Goal: Transaction & Acquisition: Purchase product/service

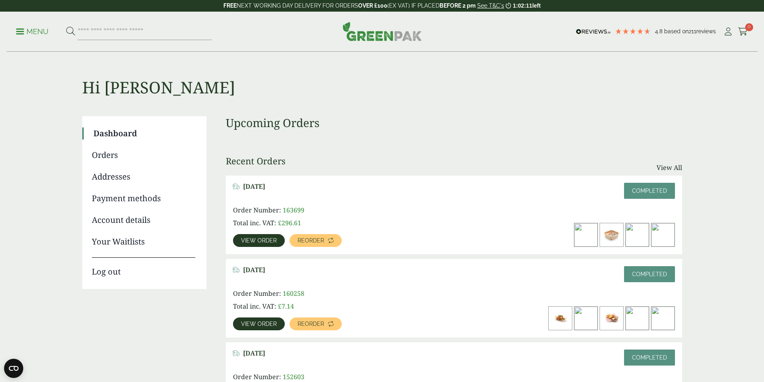
click at [277, 238] on span "View order" at bounding box center [259, 241] width 36 height 6
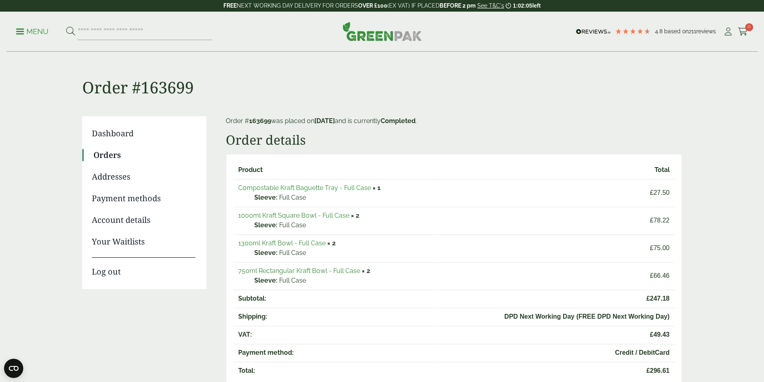
click at [300, 241] on link "1300ml Kraft Bowl - Full Case" at bounding box center [281, 243] width 87 height 8
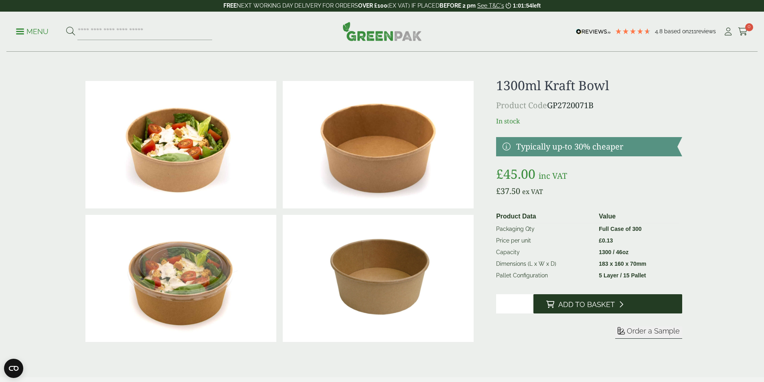
click at [630, 308] on button "Add to Basket" at bounding box center [607, 303] width 149 height 19
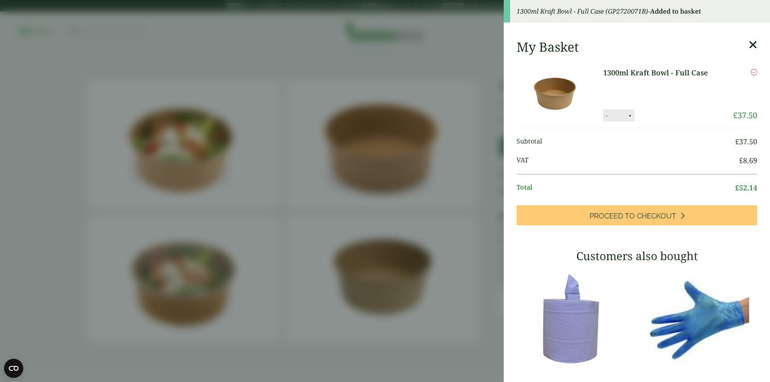
click at [626, 116] on button "+" at bounding box center [630, 115] width 8 height 7
type input "*"
click at [654, 109] on div "1300ml Kraft Bowl - Full Case quantity - * + Update" at bounding box center [651, 115] width 97 height 12
click at [659, 115] on button "Update" at bounding box center [656, 116] width 40 height 12
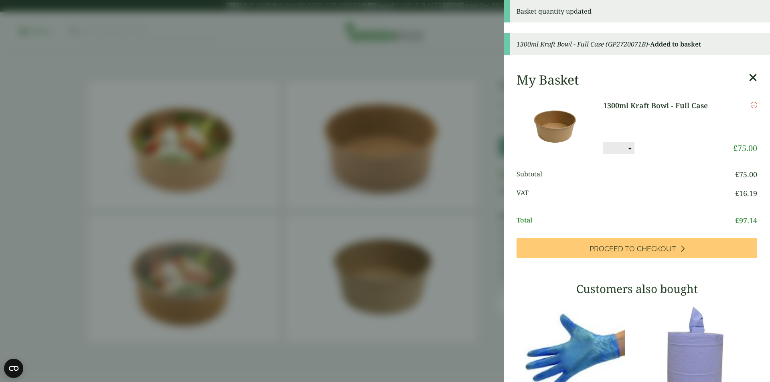
click at [749, 81] on icon at bounding box center [753, 77] width 8 height 11
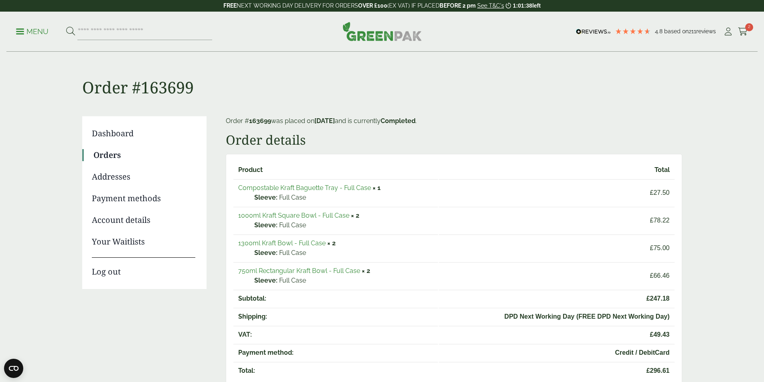
click at [310, 216] on link "1000ml Kraft Square Bowl - Full Case" at bounding box center [293, 216] width 111 height 8
click at [330, 186] on link "Compostable Kraft Baguette Tray - Full Case" at bounding box center [304, 188] width 133 height 8
click at [314, 273] on link "750ml Rectangular Kraft Bowl - Full Case" at bounding box center [299, 271] width 122 height 8
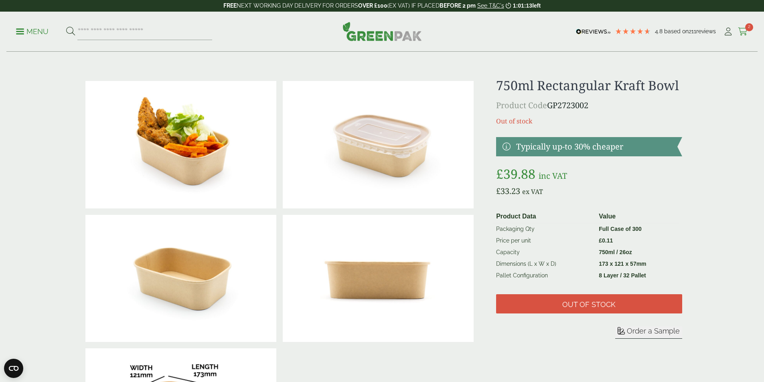
click at [739, 29] on icon at bounding box center [743, 32] width 10 height 8
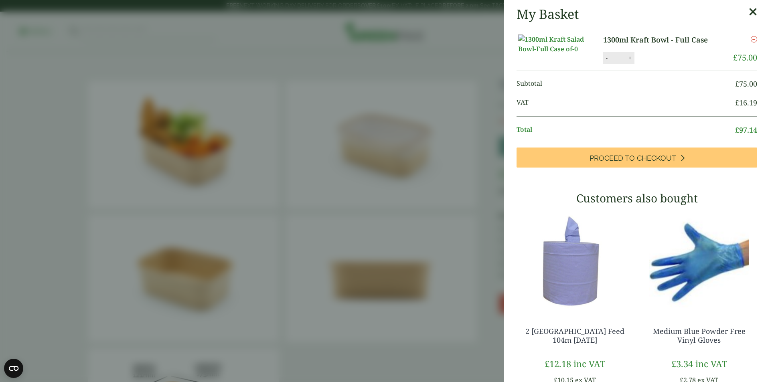
click at [749, 14] on icon at bounding box center [753, 11] width 8 height 11
